Goal: Task Accomplishment & Management: Manage account settings

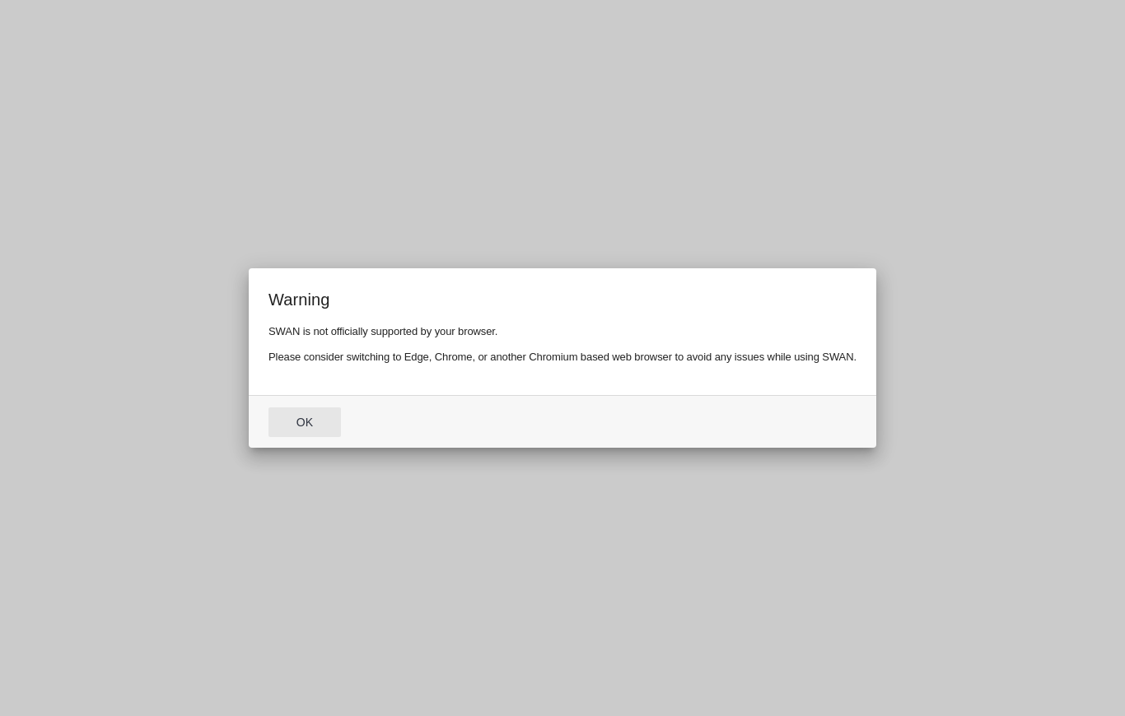
click at [305, 421] on button "Ok" at bounding box center [304, 423] width 72 height 30
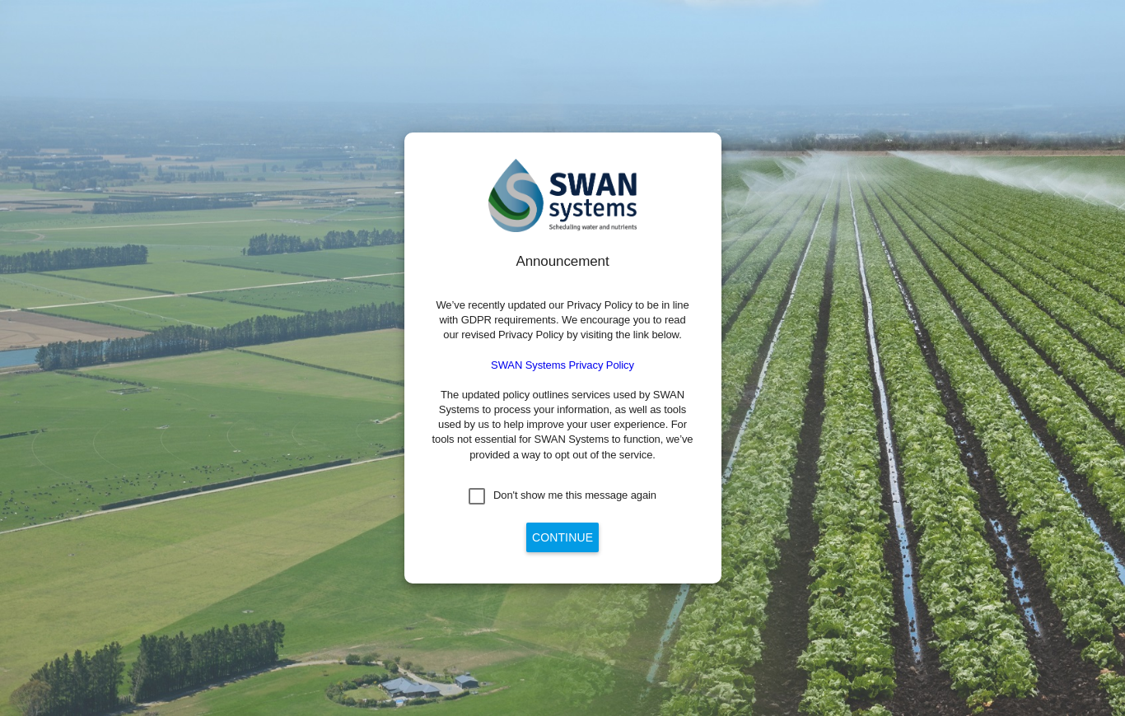
click at [515, 496] on md-checkbox "Don't show me this message again" at bounding box center [563, 496] width 188 height 16
click at [580, 552] on button "Continue" at bounding box center [562, 538] width 72 height 30
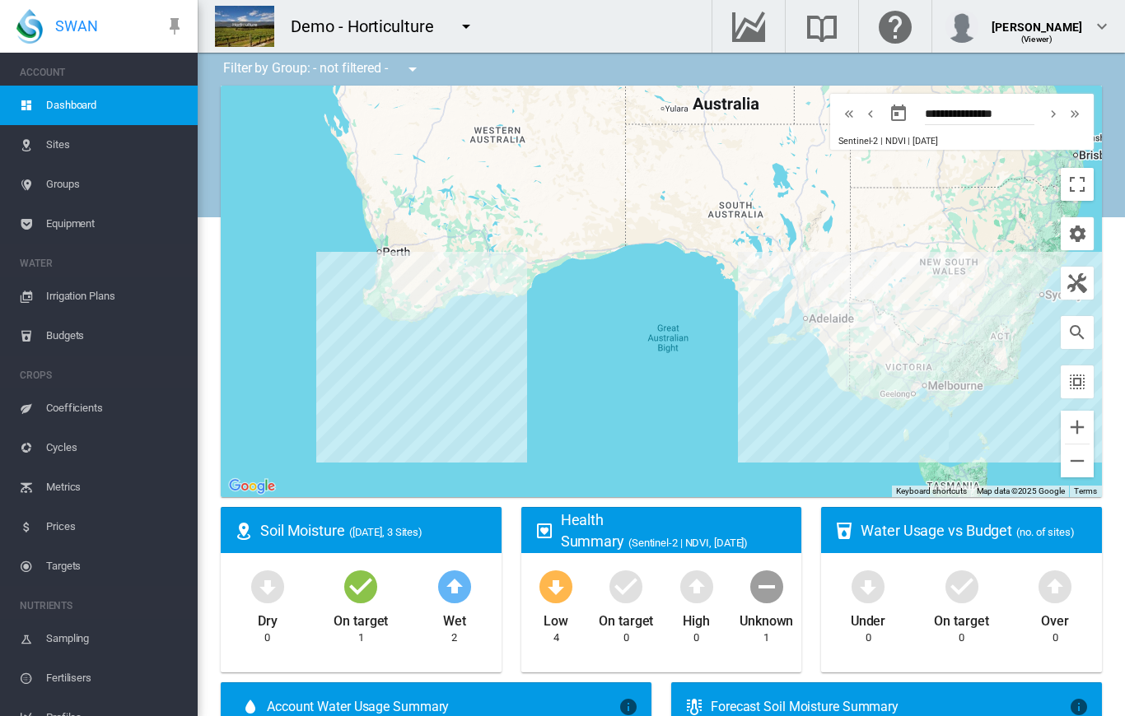
click at [458, 30] on md-icon "icon-menu-down" at bounding box center [466, 26] width 20 height 20
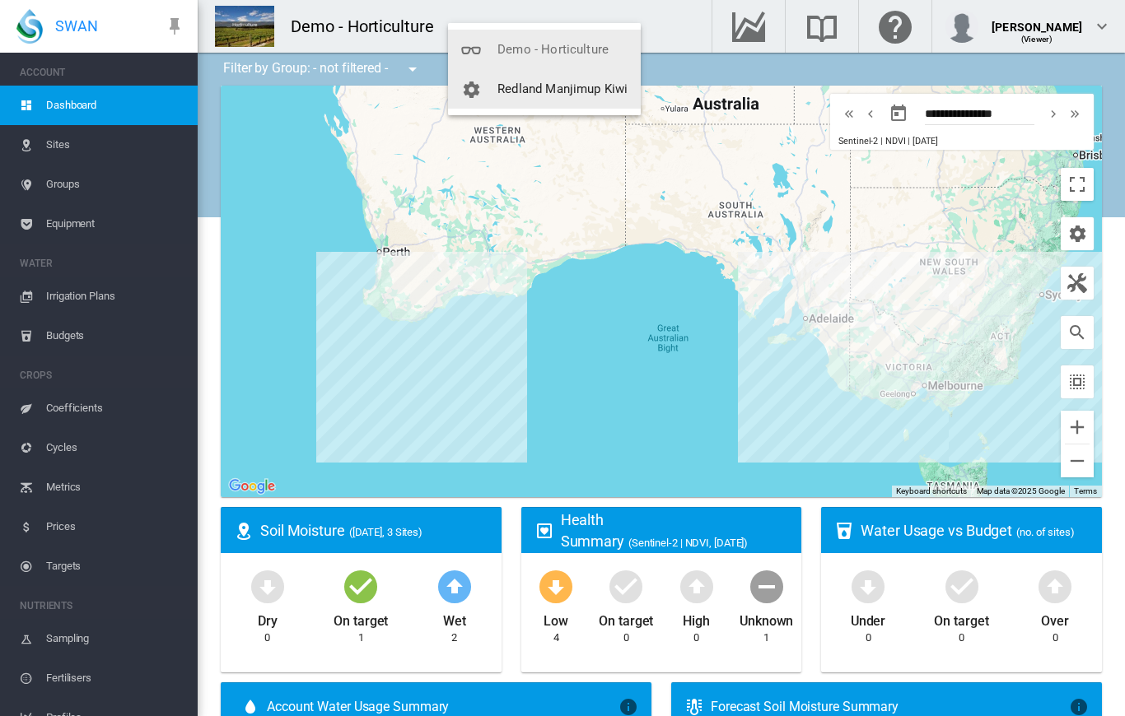
click at [600, 100] on button "Redland Manjimup Kiwi" at bounding box center [544, 89] width 193 height 40
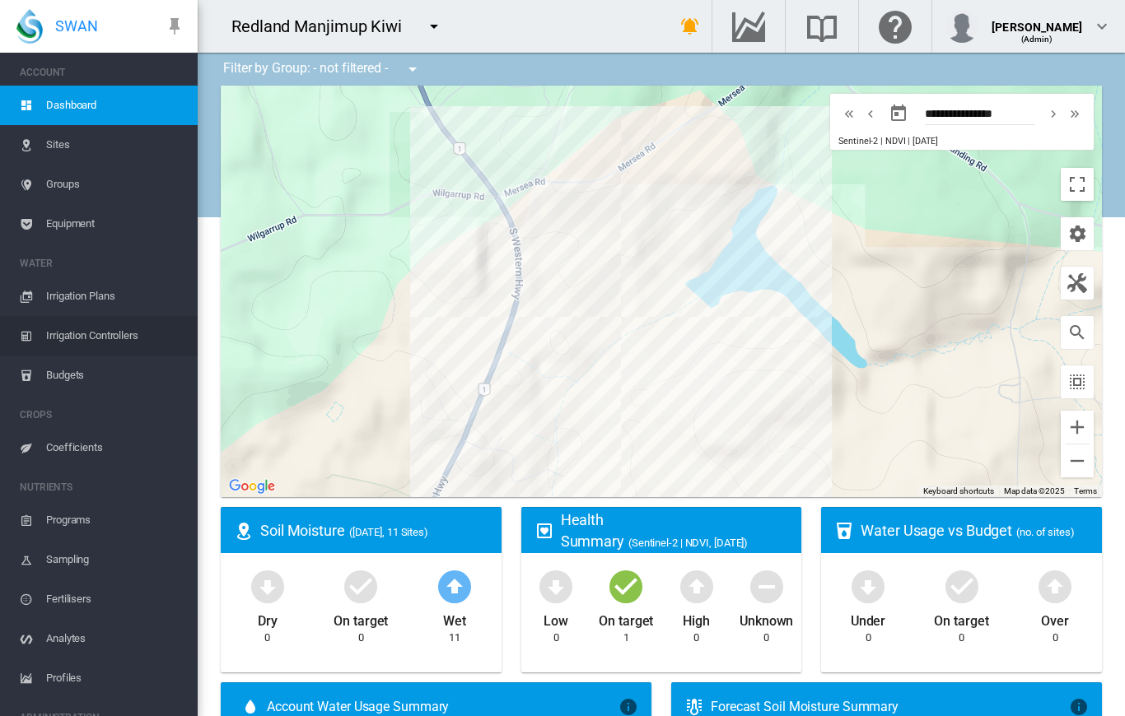
click at [101, 331] on span "Irrigation Controllers" at bounding box center [115, 336] width 138 height 40
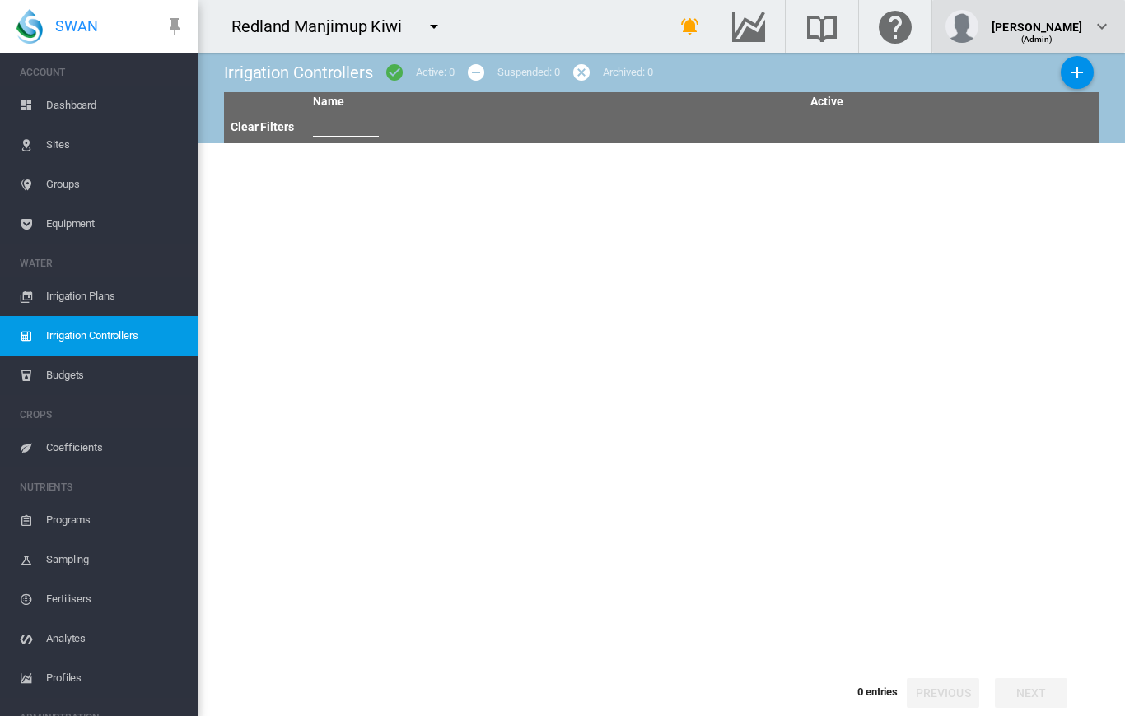
click at [969, 26] on img "button" at bounding box center [961, 26] width 33 height 33
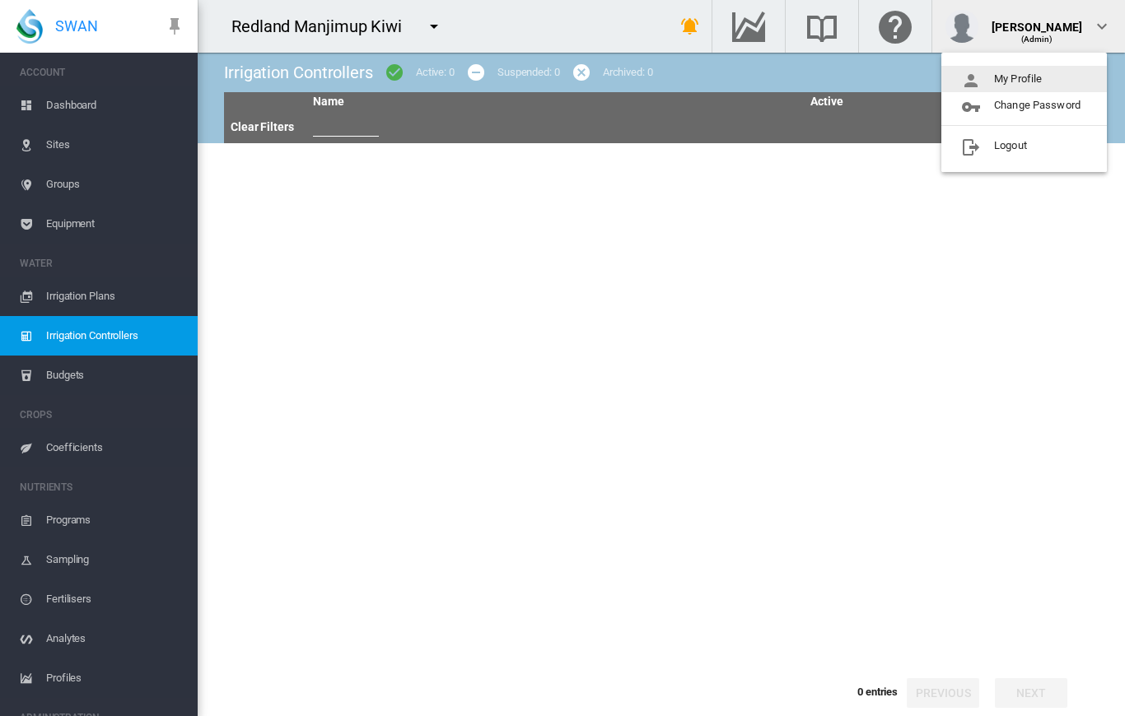
click at [1018, 86] on button "My Profile" at bounding box center [1023, 79] width 165 height 26
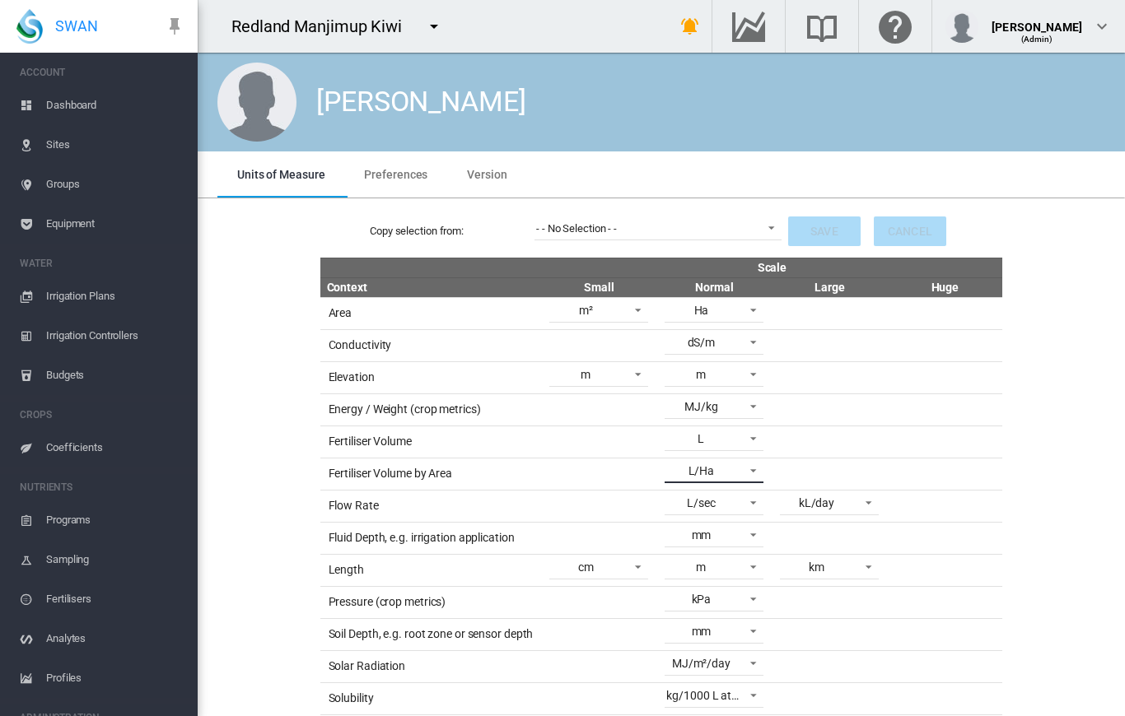
click at [758, 460] on md-select-value "L/Ha" at bounding box center [713, 471] width 99 height 25
click at [941, 477] on md-backdrop at bounding box center [562, 358] width 1125 height 716
click at [950, 289] on th "Huge" at bounding box center [944, 287] width 115 height 20
click at [841, 283] on th "Large" at bounding box center [829, 287] width 115 height 20
click at [411, 163] on md-tab-item "Preferences" at bounding box center [395, 175] width 103 height 46
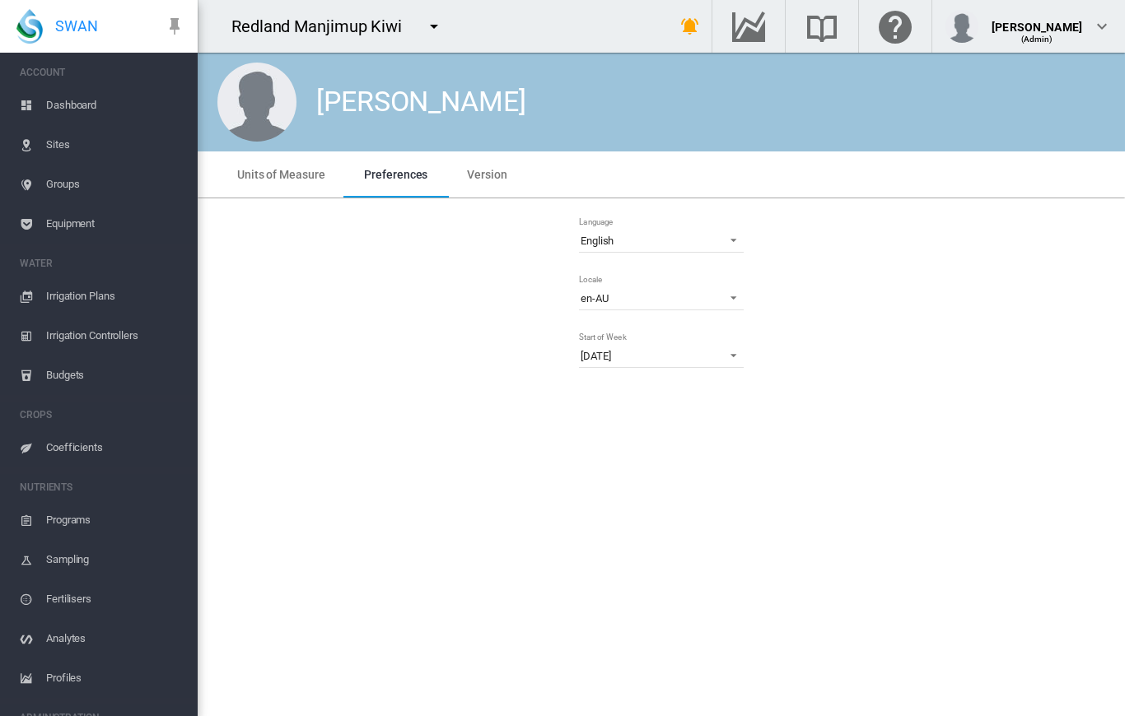
click at [501, 176] on span "Version" at bounding box center [487, 174] width 40 height 13
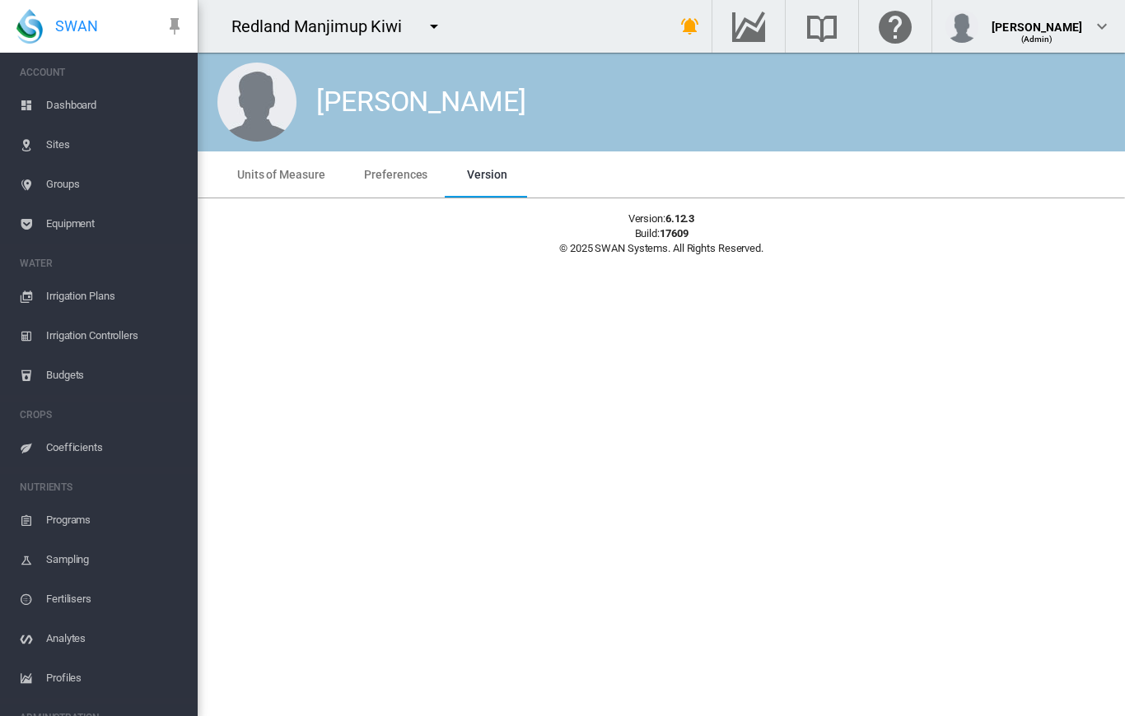
click at [320, 180] on span "Units of Measure" at bounding box center [280, 174] width 87 height 13
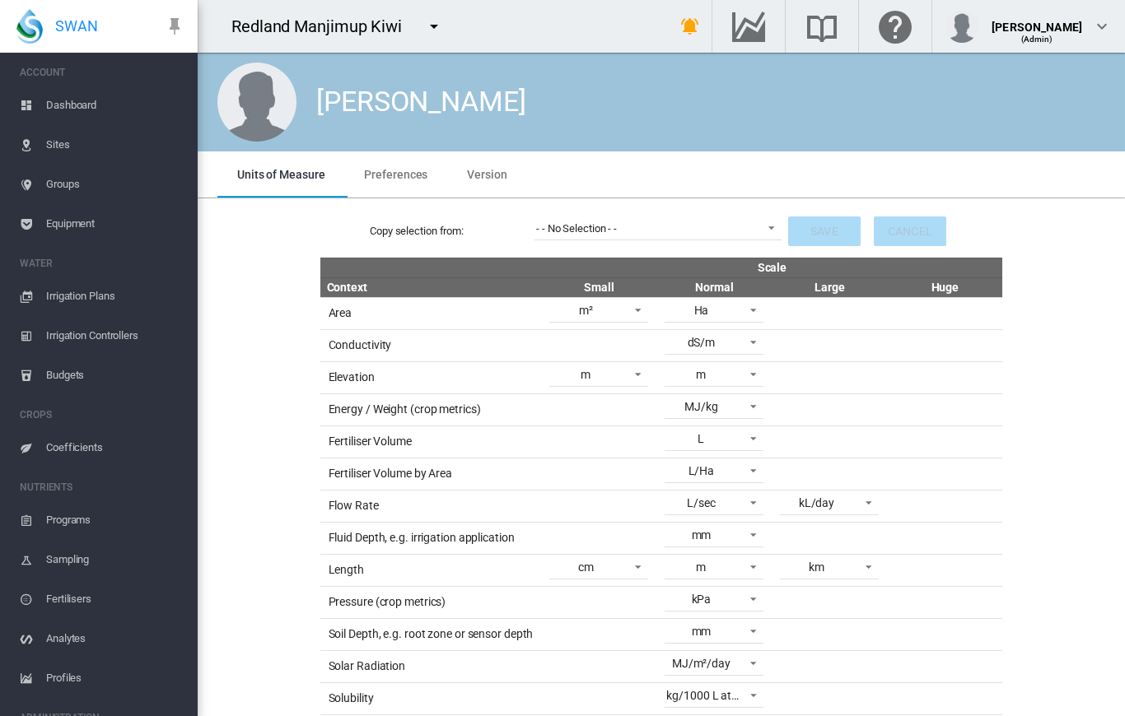
click at [252, 110] on img at bounding box center [256, 102] width 79 height 79
click at [891, 27] on md-icon "Click here for help" at bounding box center [895, 26] width 40 height 20
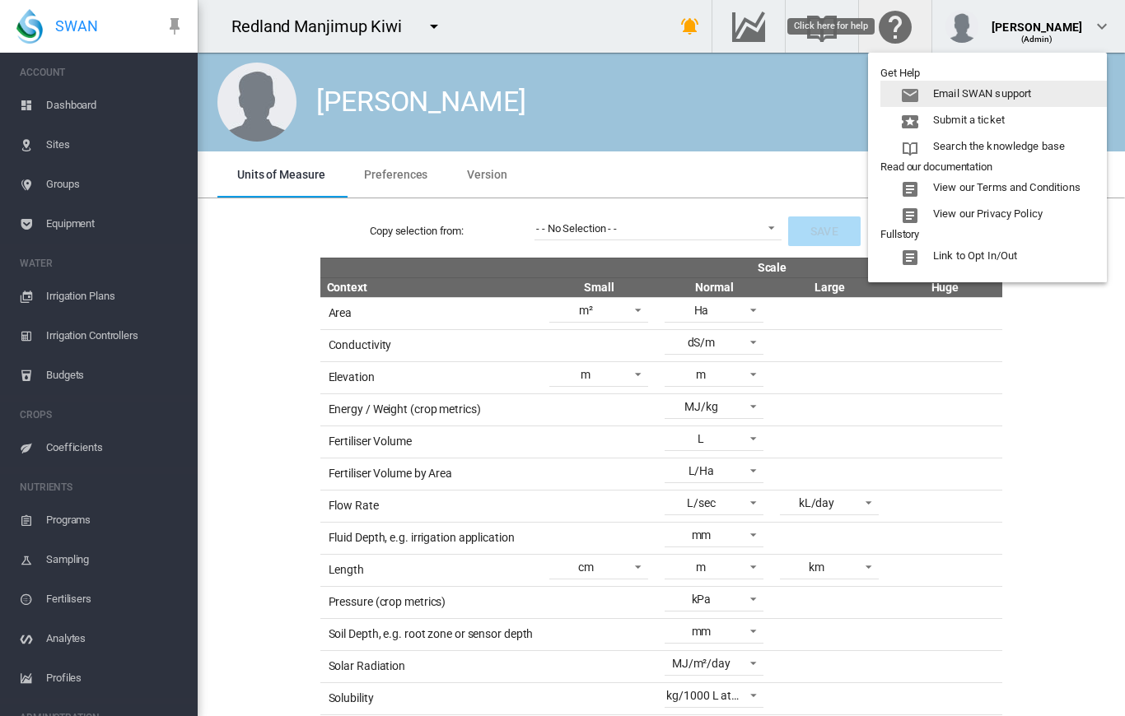
click at [1021, 408] on md-backdrop at bounding box center [562, 358] width 1125 height 716
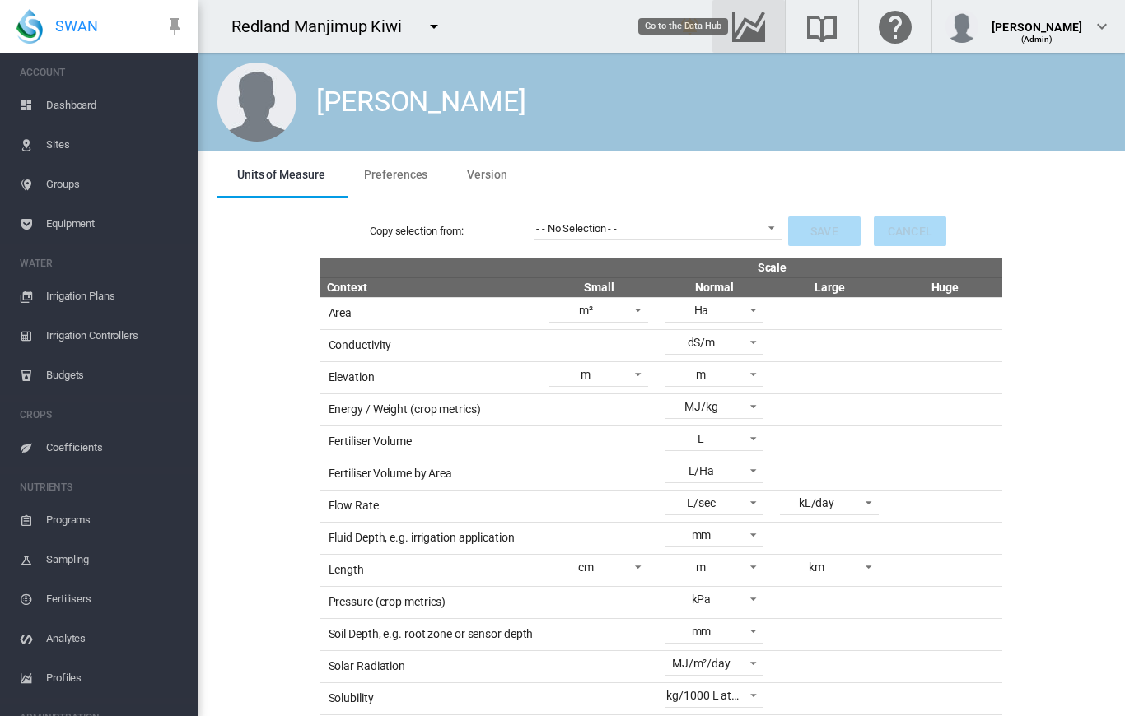
click at [744, 36] on md-icon "Go to the Data Hub" at bounding box center [749, 26] width 40 height 20
click at [94, 100] on span "Dashboard" at bounding box center [115, 106] width 138 height 40
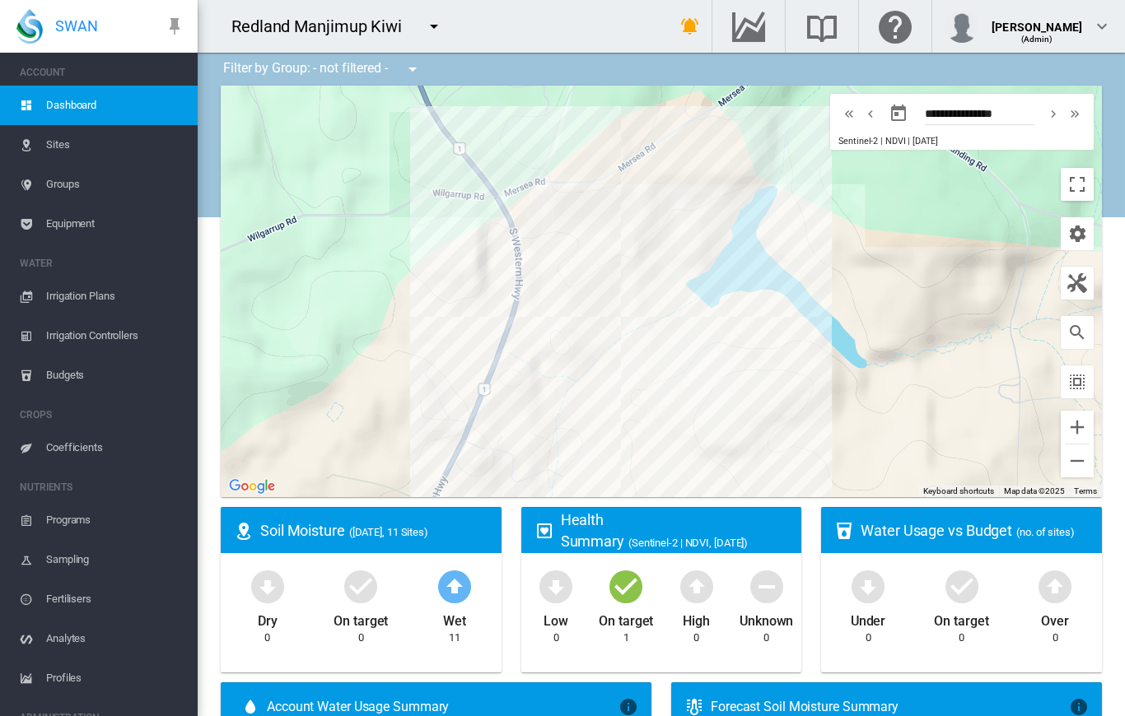
click at [94, 152] on span "Sites" at bounding box center [115, 145] width 138 height 40
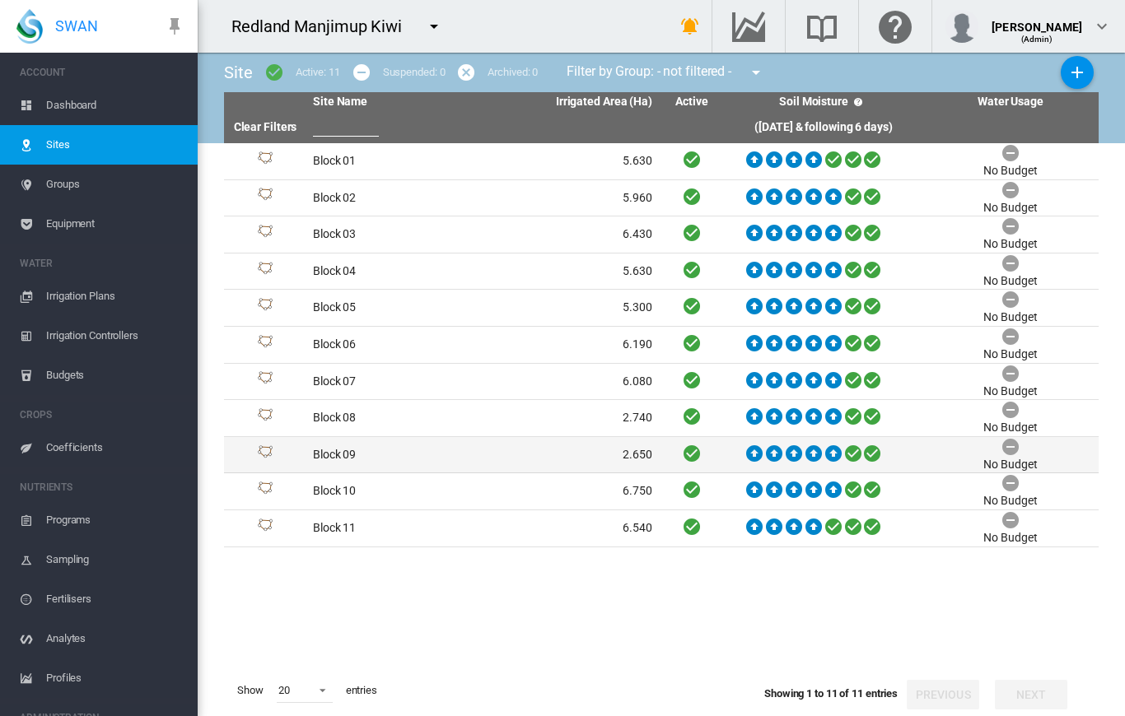
click at [419, 437] on td "Block 09" at bounding box center [394, 455] width 176 height 36
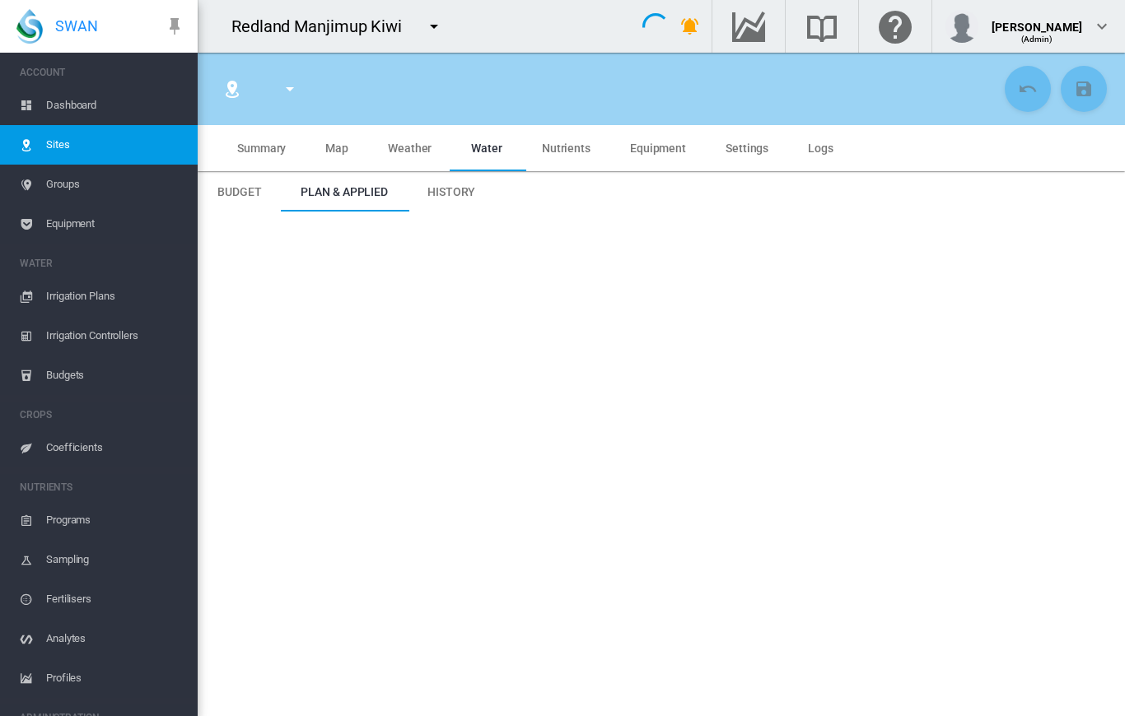
type input "********"
type input "*********"
type input "***"
type input "****"
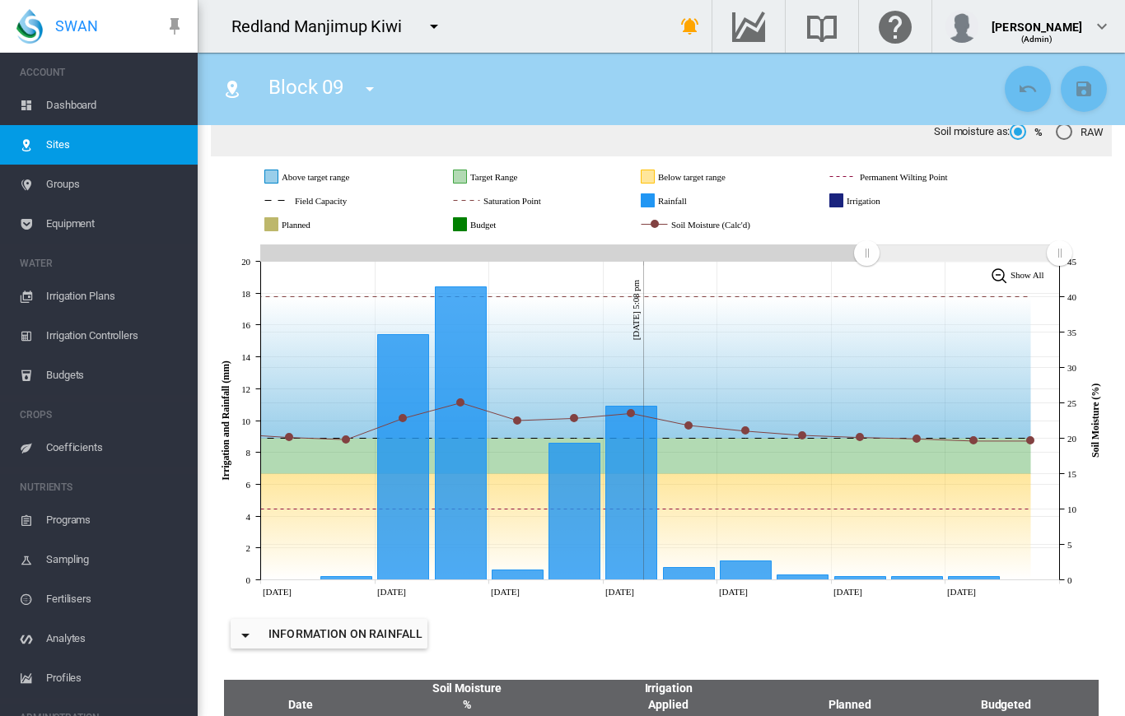
scroll to position [188, 0]
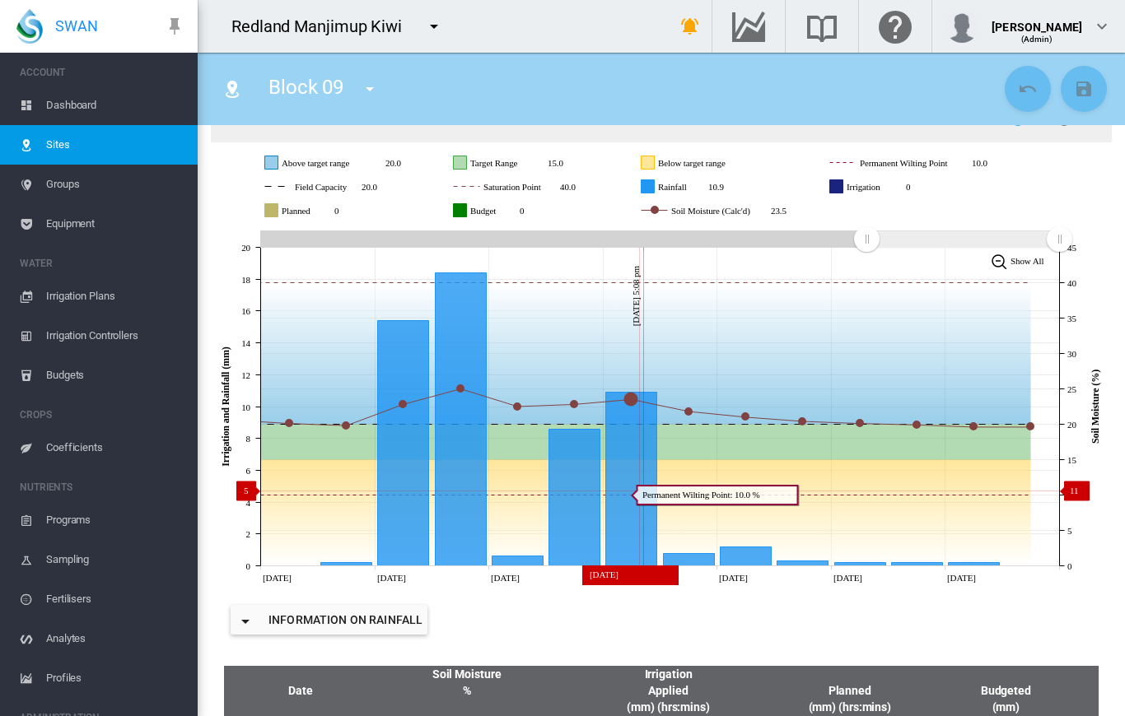
click at [640, 491] on icon "Rainfall Wed 17 Sep, 2025 10.9" at bounding box center [631, 480] width 51 height 174
